Goal: Task Accomplishment & Management: Complete application form

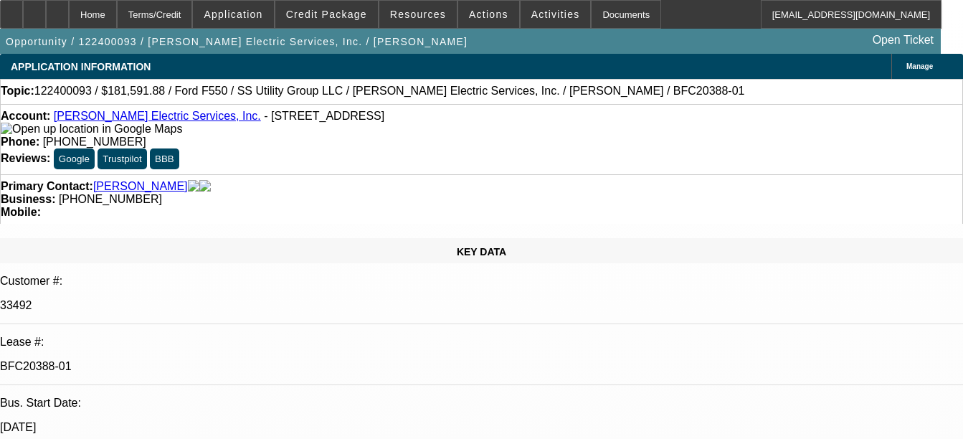
select select "0.1"
select select "0"
select select "0.1"
select select "0"
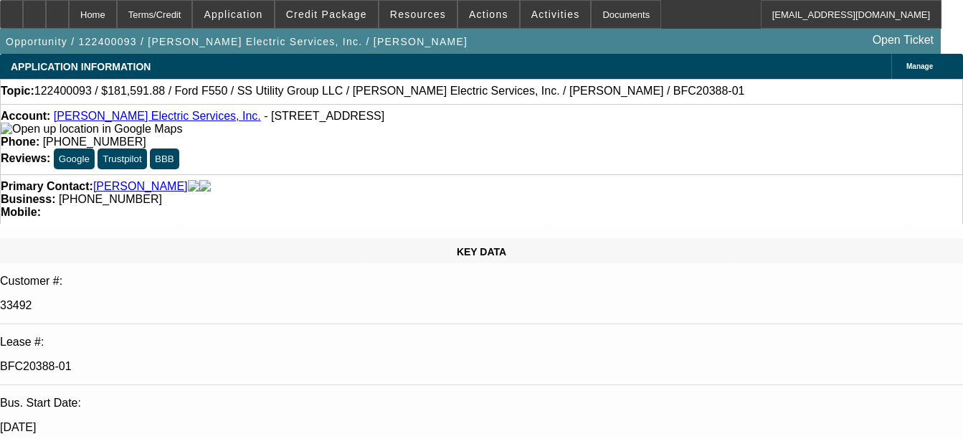
select select "0"
select select "0.2"
select select "2"
select select "0"
select select "0.15"
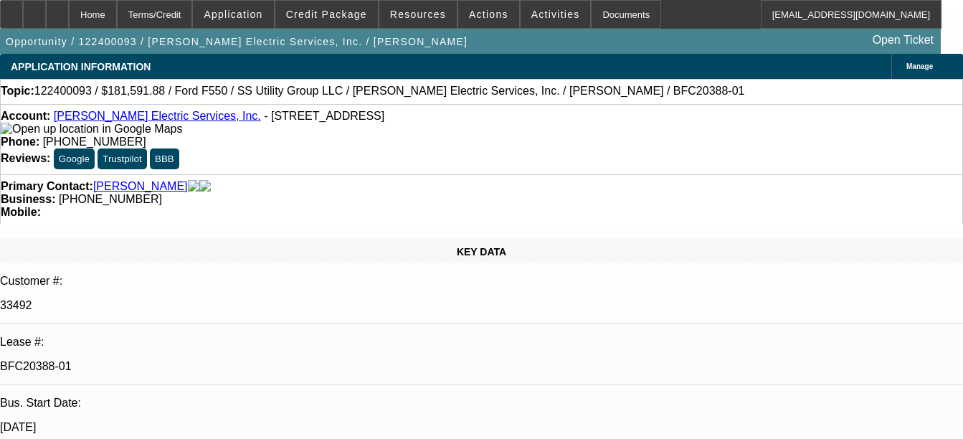
select select "0"
select select "1"
select select "6"
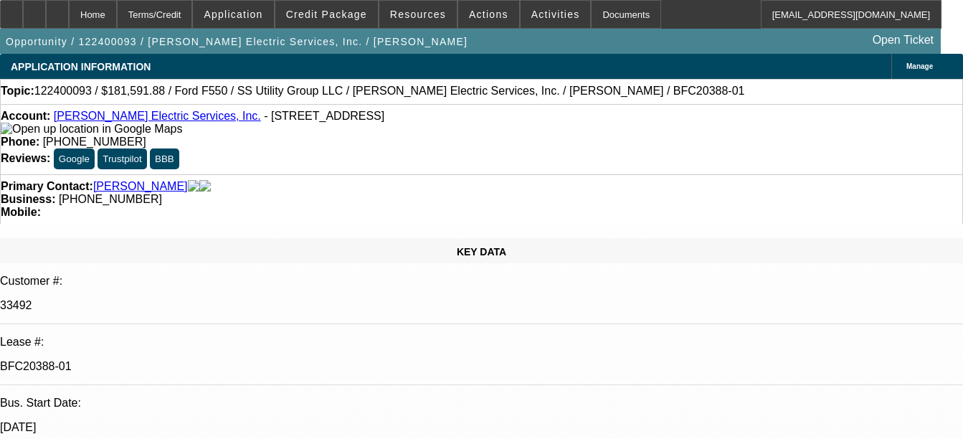
select select "1"
select select "6"
select select "1"
select select "2"
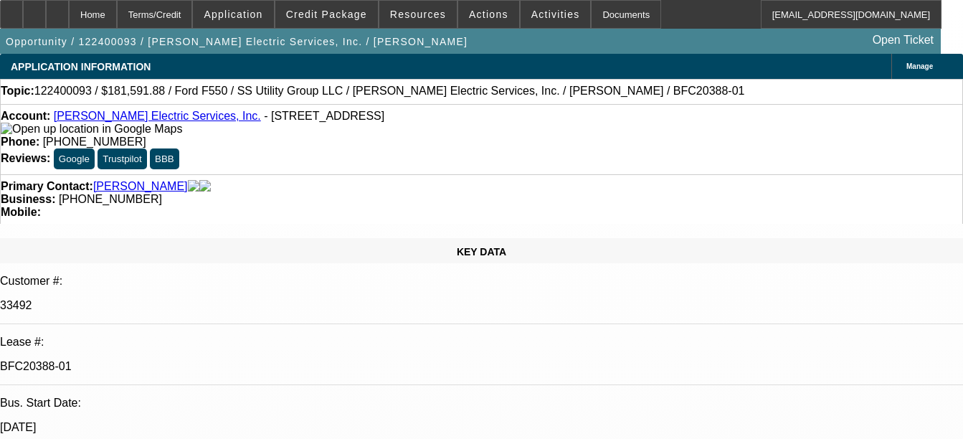
select select "6"
select select "1"
select select "6"
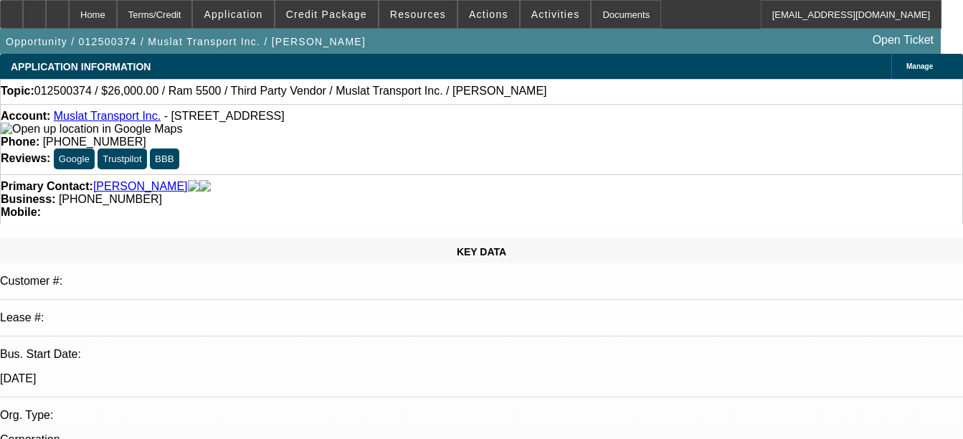
select select "0"
select select "0.1"
select select "0"
select select "0.1"
select select "0"
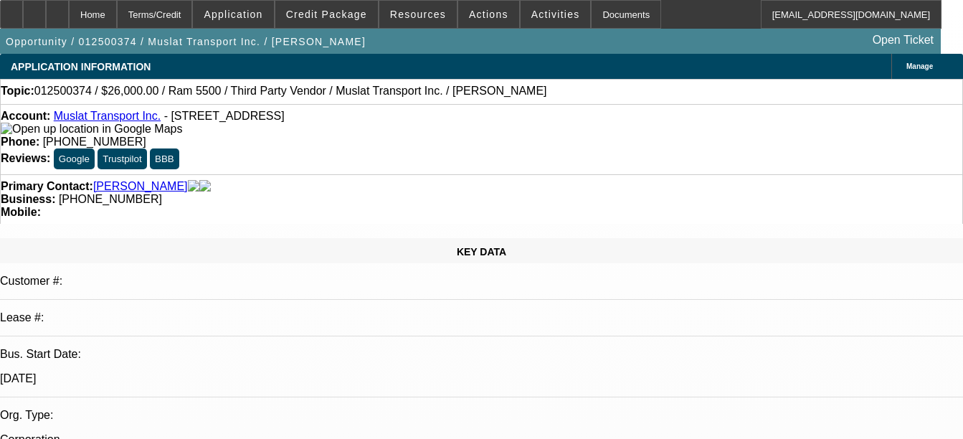
select select "0"
select select "0.1"
select select "0"
select select "0.1"
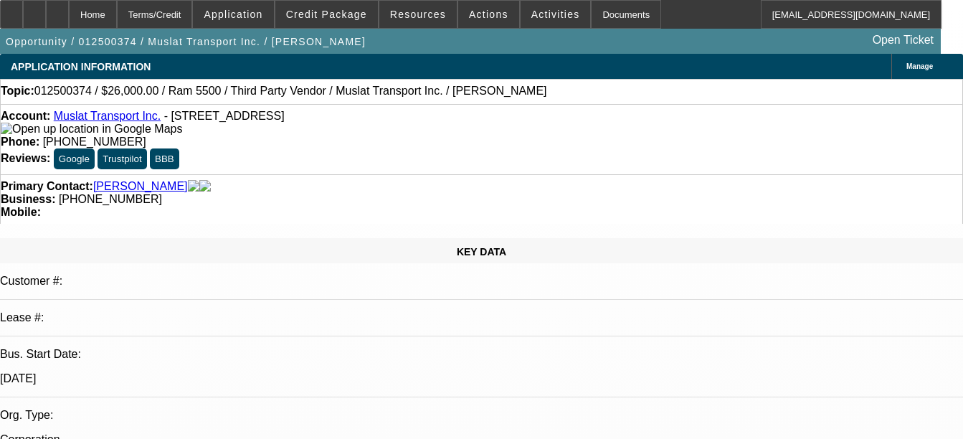
select select "1"
select select "2"
select select "4"
select select "1"
select select "2"
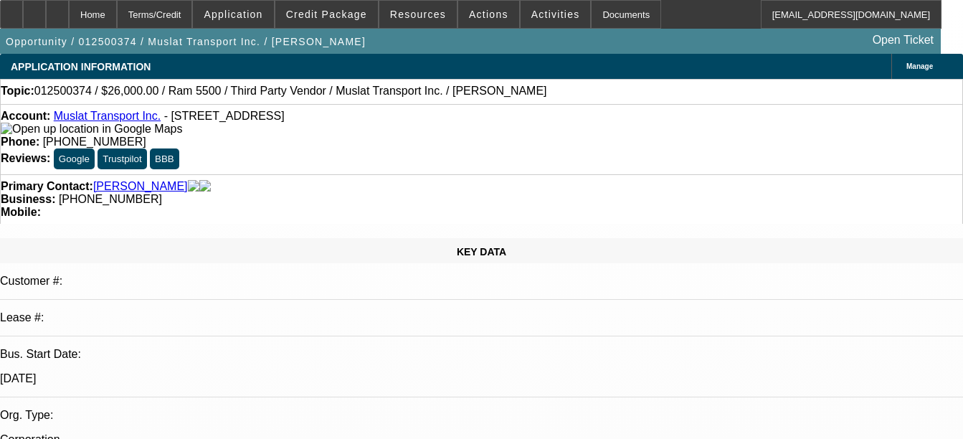
select select "4"
select select "1"
select select "2"
select select "4"
select select "1"
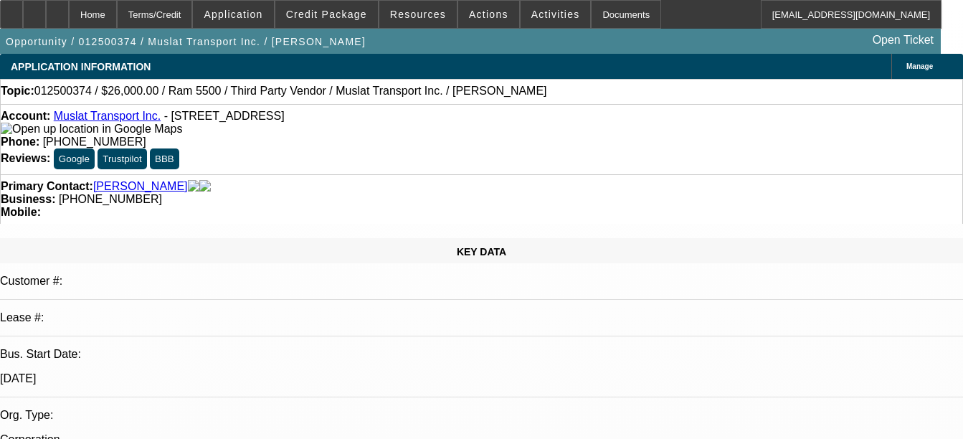
select select "2"
select select "4"
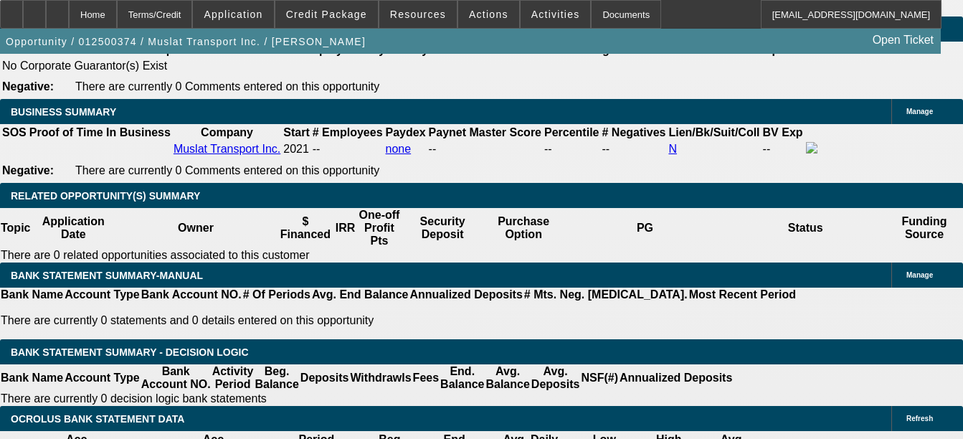
scroll to position [2347, 0]
